Goal: Information Seeking & Learning: Learn about a topic

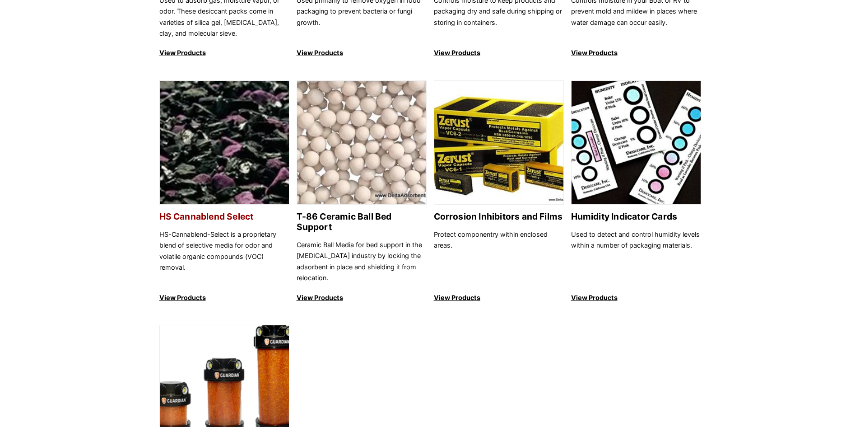
scroll to position [993, 0]
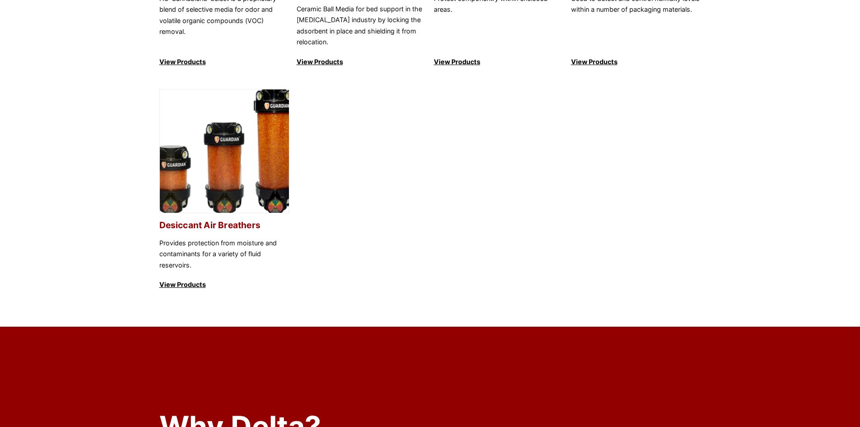
click at [223, 220] on h2 "Desiccant Air Breathers" at bounding box center [224, 225] width 130 height 10
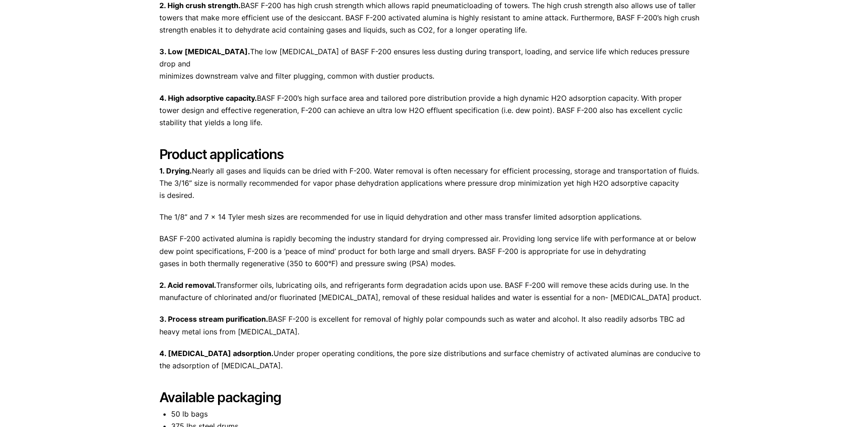
scroll to position [361, 0]
